Goal: Communication & Community: Ask a question

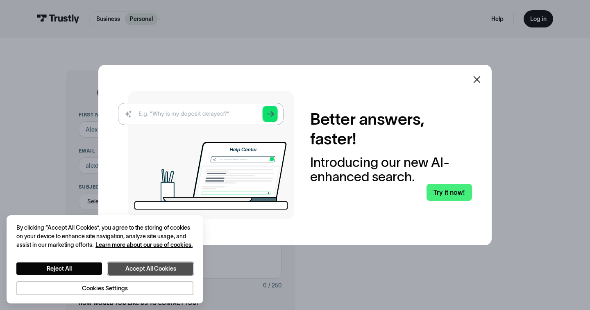
click at [171, 264] on button "Accept All Cookies" at bounding box center [151, 268] width 86 height 12
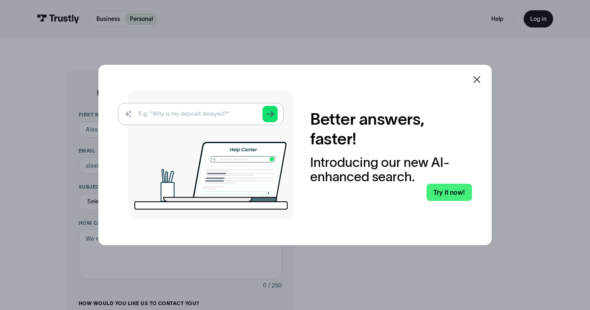
click at [475, 82] on icon at bounding box center [477, 79] width 7 height 7
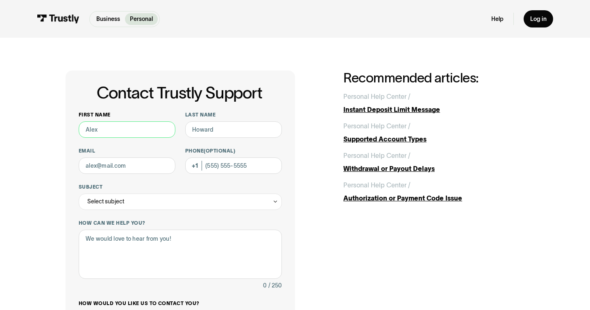
click at [164, 130] on input "First name" at bounding box center [127, 129] width 97 height 16
type input "[PERSON_NAME]"
type input "[EMAIL_ADDRESS][DOMAIN_NAME]"
type input "[PHONE_NUMBER]"
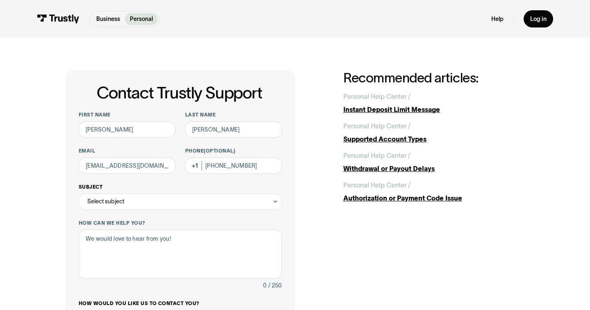
click at [198, 205] on div "Select subject" at bounding box center [180, 202] width 203 height 16
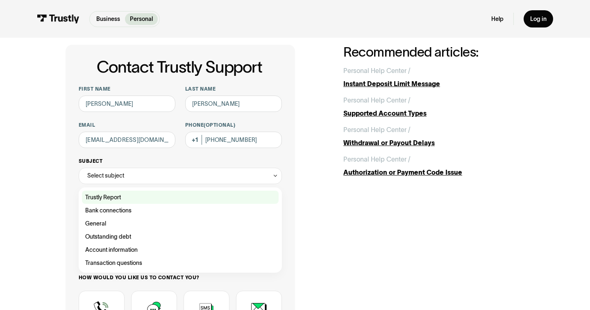
scroll to position [29, 0]
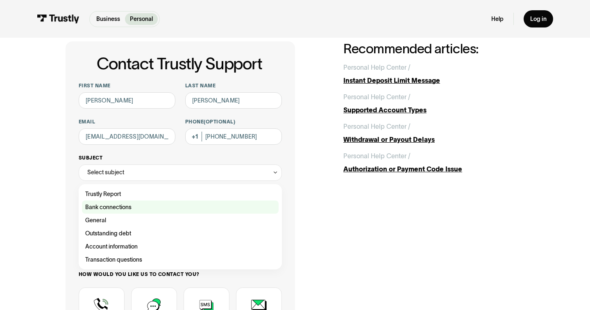
click at [223, 211] on div "Contact Trustly Support" at bounding box center [180, 207] width 197 height 13
type input "**********"
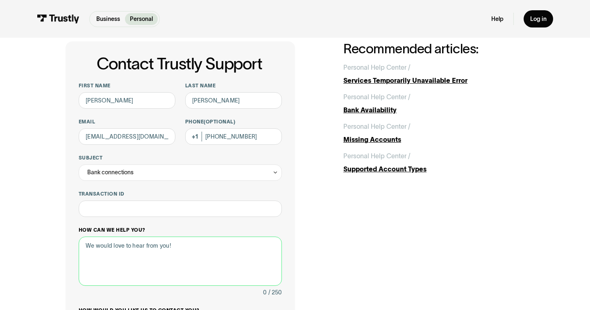
click at [225, 240] on textarea "How can we help you?" at bounding box center [180, 261] width 203 height 49
click at [223, 212] on input "Transaction ID" at bounding box center [180, 209] width 203 height 16
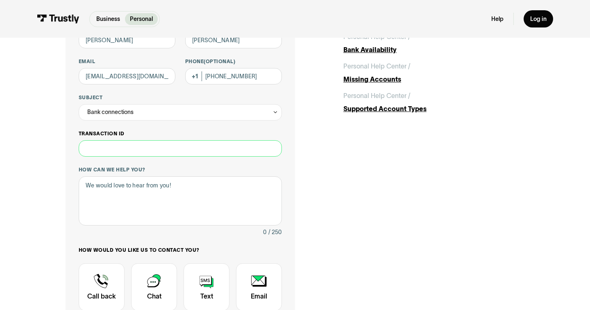
scroll to position [86, 0]
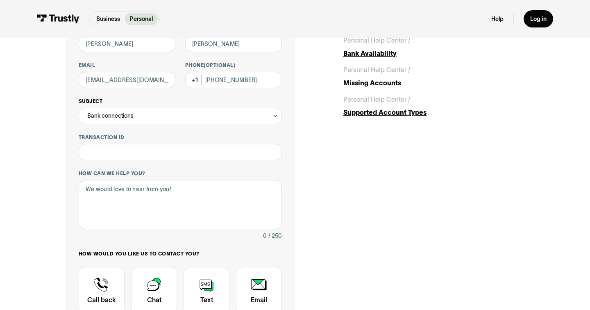
click at [217, 112] on div "Bank connections" at bounding box center [180, 116] width 203 height 16
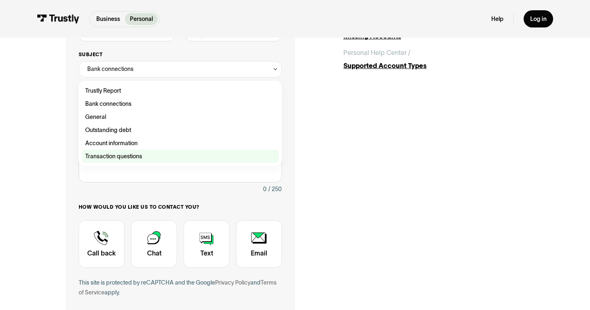
scroll to position [12, 0]
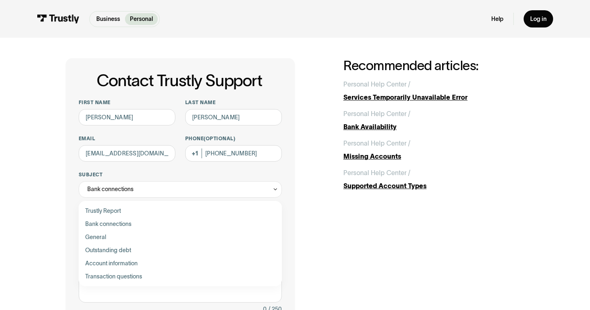
click at [353, 207] on div "**********" at bounding box center [295, 264] width 459 height 412
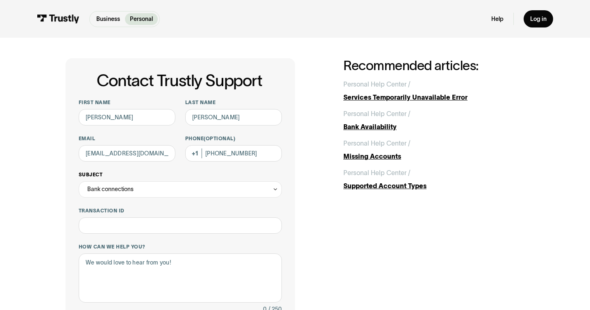
click at [243, 185] on div "Bank connections" at bounding box center [180, 189] width 203 height 16
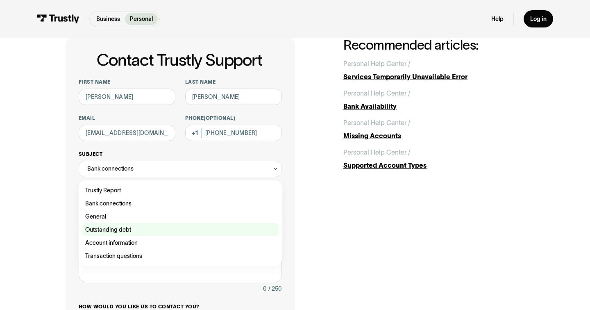
scroll to position [34, 0]
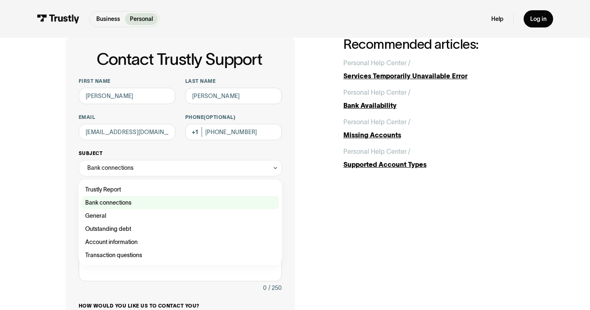
click at [230, 202] on div "Contact Trustly Support" at bounding box center [180, 202] width 197 height 13
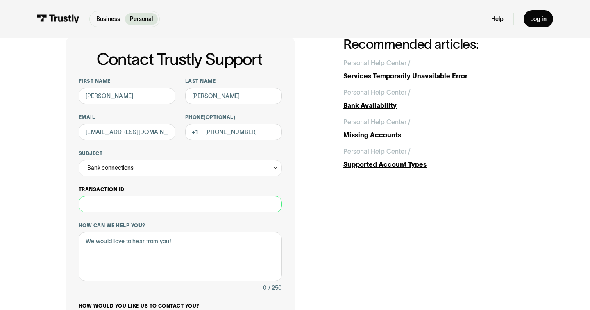
click at [228, 210] on input "Transaction ID" at bounding box center [180, 204] width 203 height 16
click at [228, 237] on textarea "How can we help you?" at bounding box center [180, 256] width 203 height 49
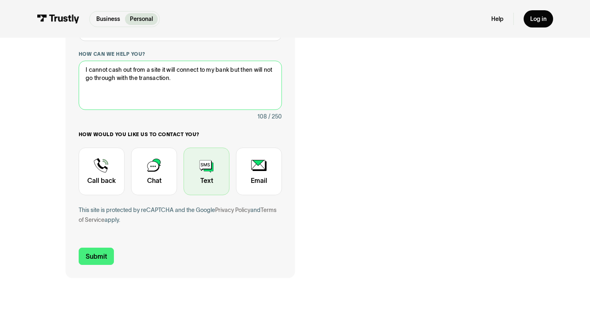
scroll to position [212, 0]
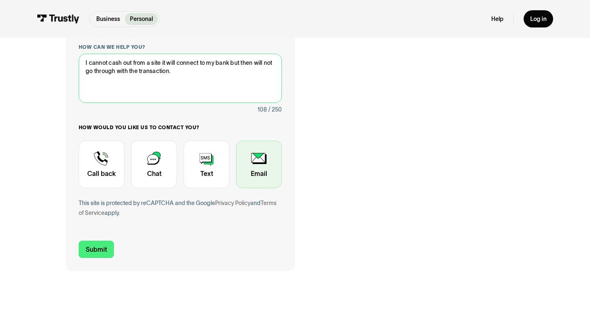
type textarea "I cannot cash out from a site it will connect to my bank but then will not go t…"
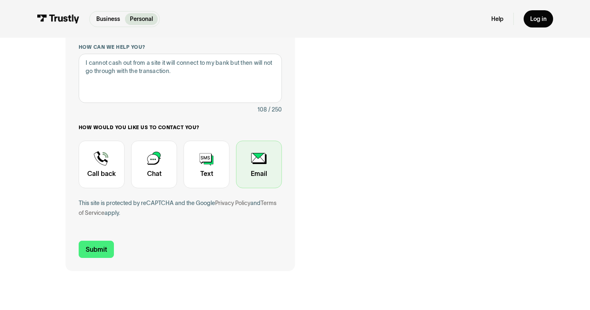
click at [260, 176] on div "Contact Trustly Support" at bounding box center [259, 165] width 46 height 48
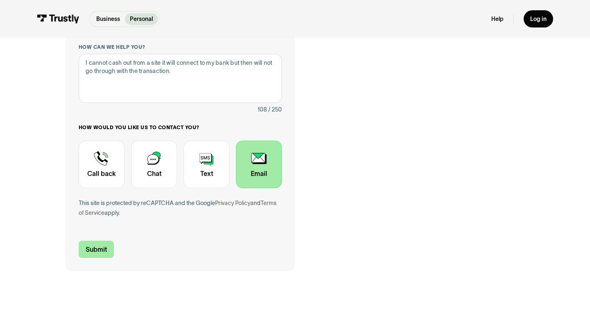
click at [105, 242] on input "Submit" at bounding box center [96, 249] width 35 height 17
type input "[PHONE_NUMBER]"
